Goal: Transaction & Acquisition: Download file/media

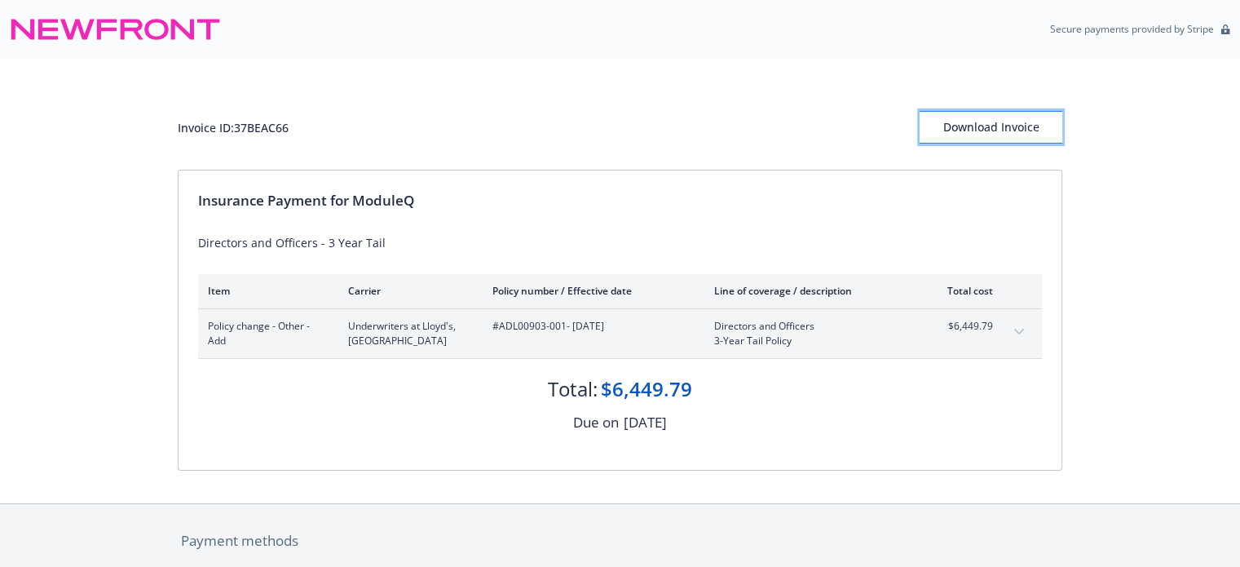
click at [1005, 120] on div "Download Invoice" at bounding box center [991, 127] width 143 height 31
click at [1008, 120] on div "Download Invoice" at bounding box center [991, 127] width 143 height 31
